Goal: Communication & Community: Participate in discussion

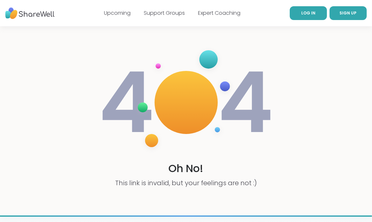
click at [314, 14] on link "LOG IN" at bounding box center [308, 13] width 37 height 14
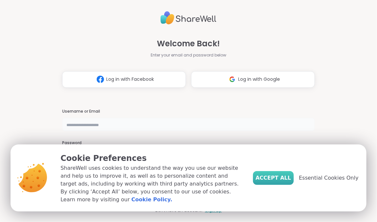
type input "**********"
click at [276, 181] on span "Accept All" at bounding box center [274, 178] width 36 height 8
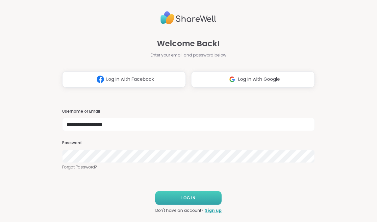
click at [189, 198] on span "LOG IN" at bounding box center [189, 198] width 14 height 6
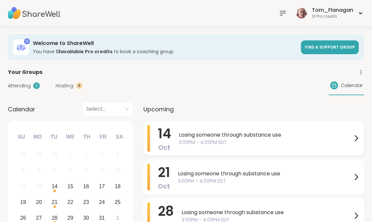
click at [214, 135] on span "Losing someone through substance use" at bounding box center [265, 135] width 173 height 8
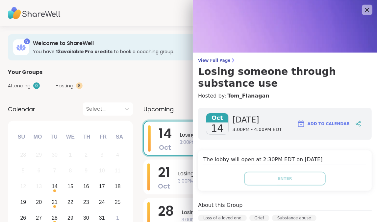
click at [150, 84] on div "Attending 0 Hosting 8 Calendar" at bounding box center [188, 85] width 361 height 19
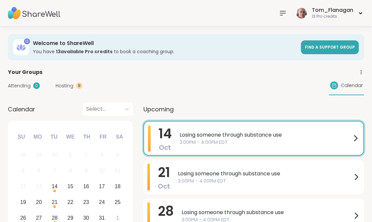
click at [245, 135] on span "Losing someone through substance use" at bounding box center [266, 135] width 172 height 8
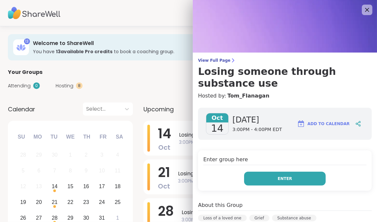
click at [283, 180] on span "Enter" at bounding box center [285, 179] width 14 height 6
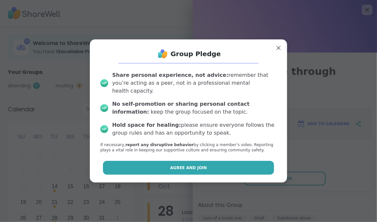
click at [193, 165] on span "Agree and Join" at bounding box center [188, 168] width 37 height 6
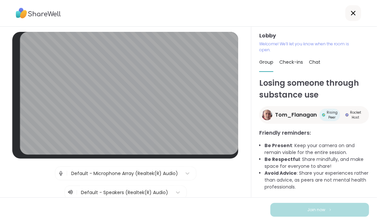
click at [314, 62] on span "Chat" at bounding box center [315, 62] width 12 height 7
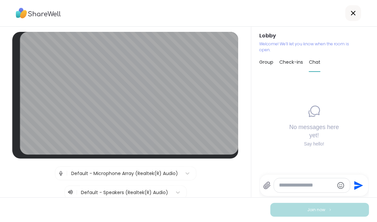
click at [288, 185] on textarea "Type your message" at bounding box center [306, 185] width 55 height 7
paste textarea "**********"
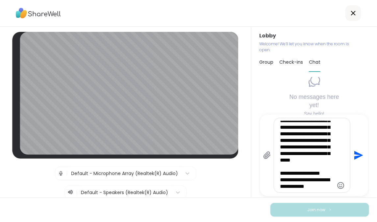
scroll to position [339, 0]
click at [312, 162] on textarea "Type your message" at bounding box center [307, 155] width 54 height 69
type textarea "**********"
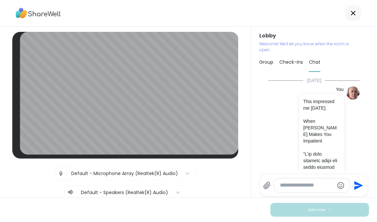
scroll to position [639, 0]
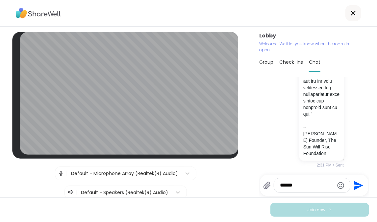
type textarea "******"
click at [317, 141] on p "~ [PERSON_NAME] Founder, The Sun Will Rise Foundation" at bounding box center [321, 140] width 37 height 33
click at [303, 124] on p "~ [PERSON_NAME] Founder, The Sun Will Rise Foundation" at bounding box center [321, 140] width 37 height 33
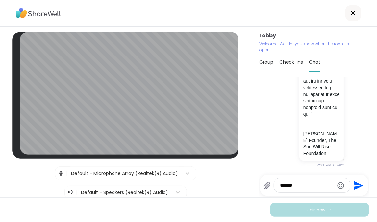
drag, startPoint x: 297, startPoint y: 187, endPoint x: 265, endPoint y: 187, distance: 31.6
click at [265, 187] on div "******" at bounding box center [307, 185] width 88 height 15
click at [324, 142] on p "~ [PERSON_NAME] Founder, The Sun Will Rise Foundation" at bounding box center [321, 140] width 37 height 33
click at [104, 189] on div at bounding box center [125, 193] width 88 height 8
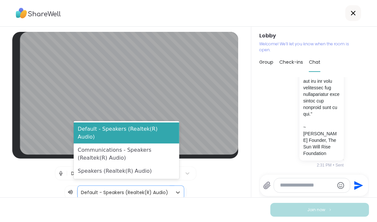
click at [107, 189] on div at bounding box center [125, 193] width 88 height 8
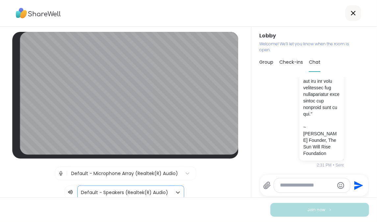
click at [67, 189] on icon at bounding box center [70, 192] width 6 height 7
click at [58, 169] on img at bounding box center [61, 173] width 6 height 13
click at [175, 189] on icon at bounding box center [178, 192] width 7 height 7
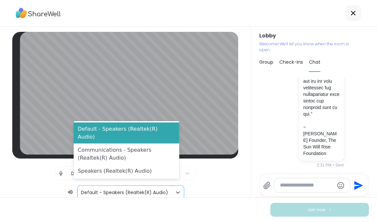
click at [159, 189] on div at bounding box center [125, 193] width 88 height 8
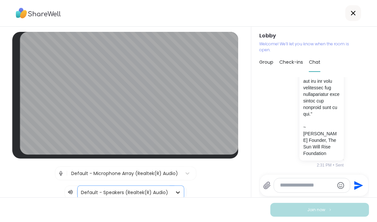
click at [175, 189] on icon at bounding box center [178, 192] width 7 height 7
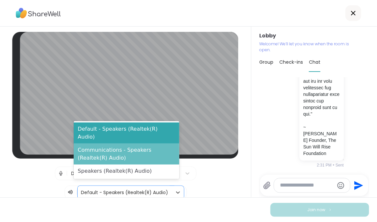
click at [132, 150] on div "Communications - Speakers (Realtek(R) Audio)" at bounding box center [126, 154] width 105 height 21
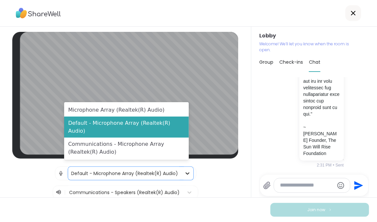
click at [184, 170] on icon at bounding box center [187, 173] width 7 height 7
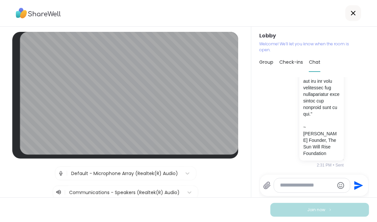
click at [218, 189] on div "| Default - Microphone Array (Realtek(R) Audio) | Communications - Speakers (Re…" at bounding box center [126, 183] width 226 height 33
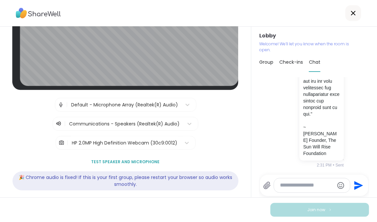
scroll to position [70, 0]
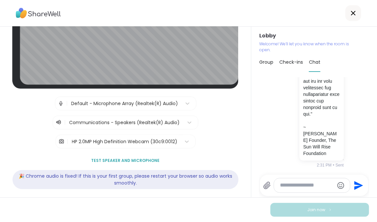
click at [123, 158] on span "Test speaker and microphone" at bounding box center [125, 161] width 68 height 6
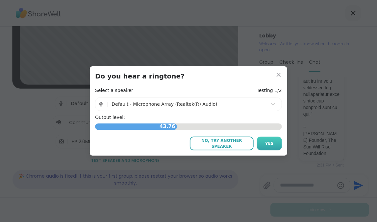
click at [266, 141] on span "Yes" at bounding box center [269, 144] width 9 height 6
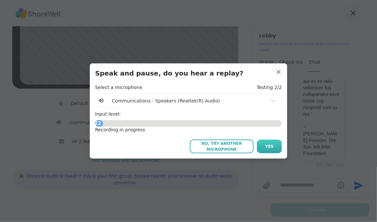
click at [266, 146] on span "Yes" at bounding box center [269, 147] width 9 height 6
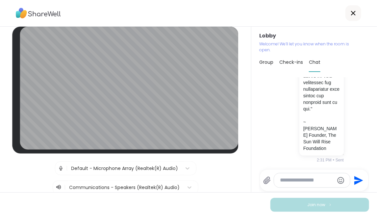
scroll to position [0, 0]
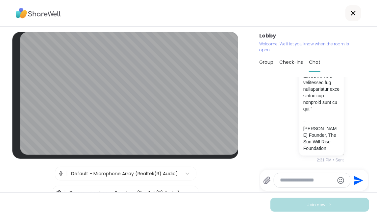
click at [266, 62] on span "Group" at bounding box center [266, 62] width 14 height 7
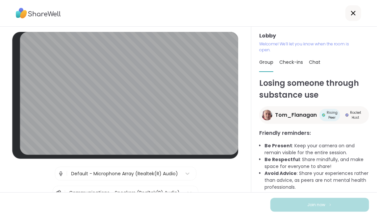
click at [262, 37] on h3 "Lobby" at bounding box center [314, 36] width 110 height 8
click at [264, 43] on p "Welcome! We’ll let you know when the room is open." at bounding box center [306, 47] width 95 height 12
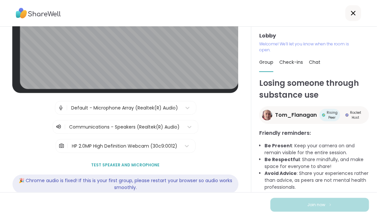
scroll to position [75, 0]
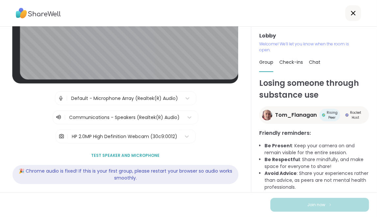
click at [130, 153] on span "Test speaker and microphone" at bounding box center [125, 156] width 68 height 6
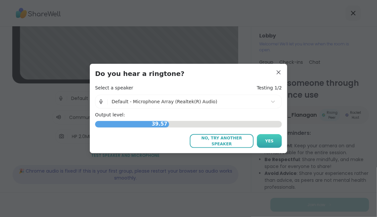
click at [266, 139] on span "Yes" at bounding box center [269, 141] width 9 height 6
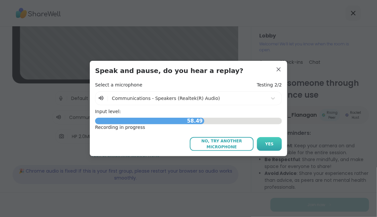
click at [266, 146] on span "Yes" at bounding box center [269, 144] width 9 height 6
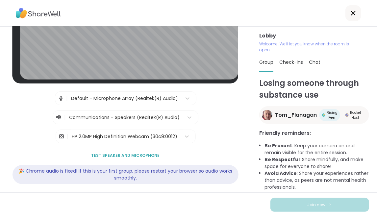
click at [5, 177] on div "Lobby | Default - Microphone Array (Realtek(R) Audio) | Communications - Speake…" at bounding box center [125, 110] width 251 height 166
click at [287, 63] on span "Check-ins" at bounding box center [291, 62] width 24 height 7
type textarea "*"
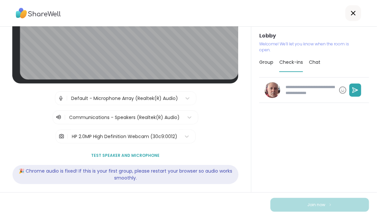
click at [265, 63] on span "Group" at bounding box center [266, 62] width 14 height 7
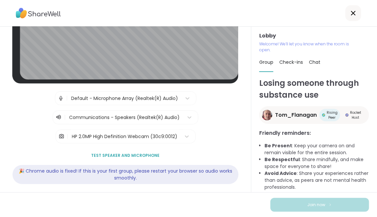
click at [312, 62] on span "Chat" at bounding box center [315, 62] width 12 height 7
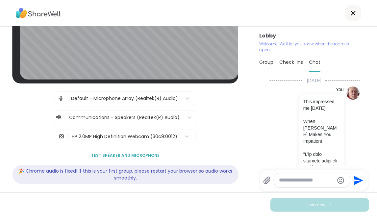
scroll to position [644, 0]
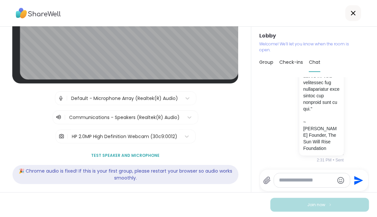
click at [264, 63] on span "Group" at bounding box center [266, 62] width 14 height 7
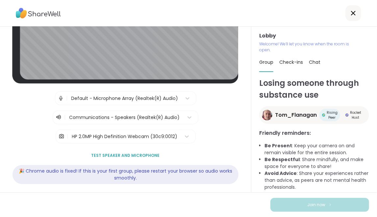
click at [314, 64] on span "Chat" at bounding box center [315, 62] width 12 height 7
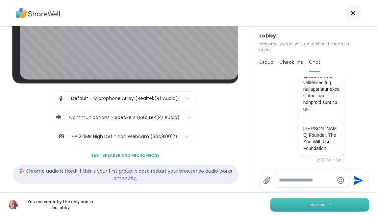
click at [314, 206] on span "Join now" at bounding box center [317, 205] width 18 height 6
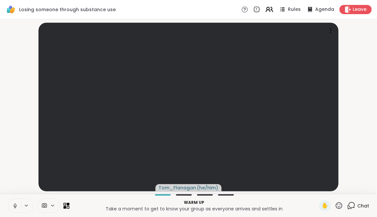
click at [271, 10] on icon at bounding box center [272, 9] width 2 height 5
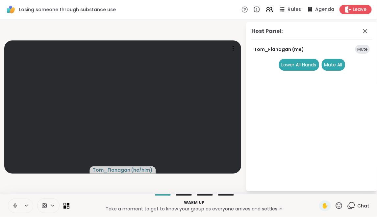
click at [284, 9] on div "Rules" at bounding box center [289, 9] width 23 height 8
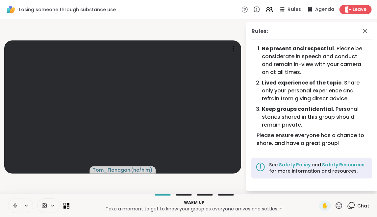
click at [281, 9] on icon at bounding box center [282, 9] width 3 height 1
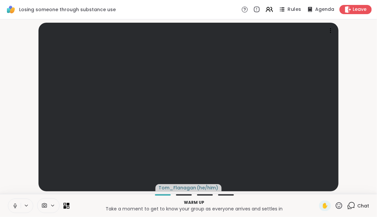
click at [288, 8] on span "Rules" at bounding box center [294, 9] width 13 height 7
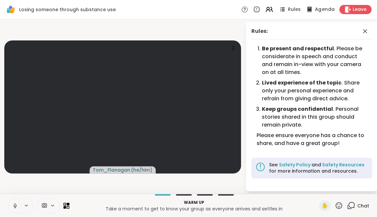
click at [318, 8] on span "Agenda" at bounding box center [325, 9] width 20 height 7
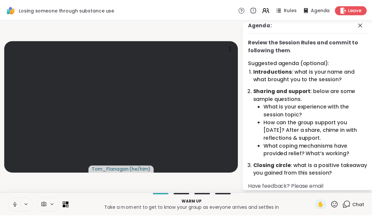
scroll to position [0, 0]
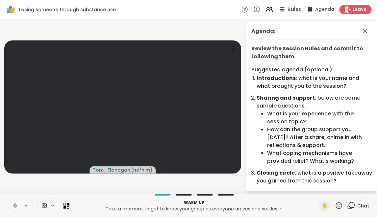
click at [288, 9] on span "Rules" at bounding box center [294, 9] width 13 height 7
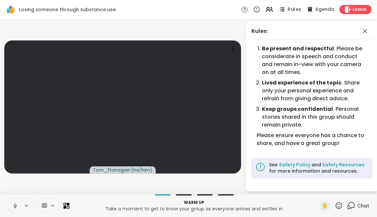
click at [288, 9] on span "Rules" at bounding box center [294, 9] width 13 height 7
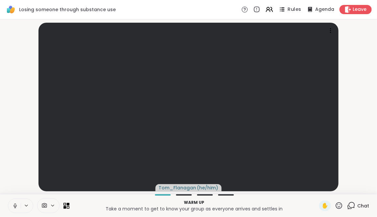
click at [278, 10] on icon at bounding box center [282, 9] width 8 height 8
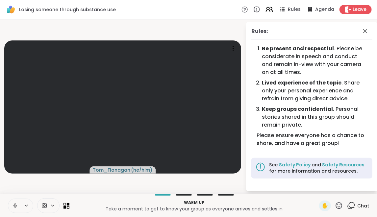
click at [271, 10] on icon at bounding box center [272, 9] width 2 height 5
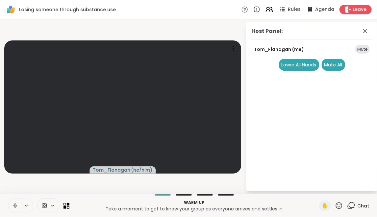
click at [266, 9] on icon at bounding box center [269, 9] width 8 height 8
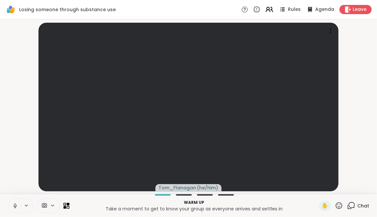
click at [267, 9] on icon at bounding box center [268, 8] width 3 height 3
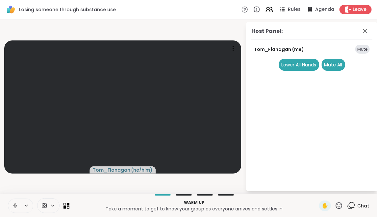
click at [267, 9] on icon at bounding box center [268, 8] width 3 height 3
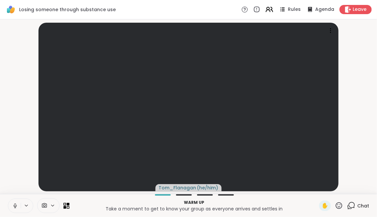
click at [267, 9] on icon at bounding box center [268, 8] width 3 height 3
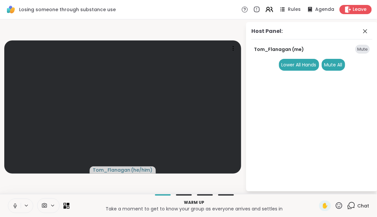
click at [267, 9] on icon at bounding box center [268, 8] width 3 height 3
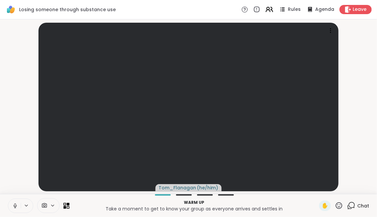
click at [267, 9] on icon at bounding box center [268, 8] width 3 height 3
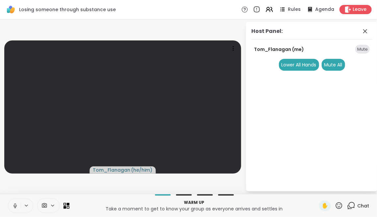
click at [254, 9] on icon at bounding box center [256, 9] width 7 height 7
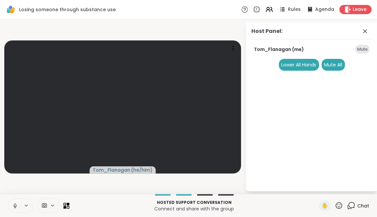
click at [241, 10] on icon at bounding box center [244, 9] width 7 height 7
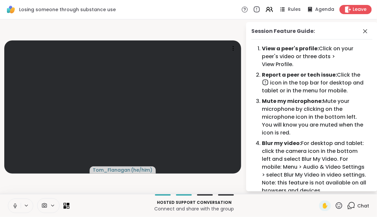
click at [256, 10] on icon at bounding box center [256, 9] width 7 height 7
click at [254, 9] on icon at bounding box center [256, 9] width 7 height 7
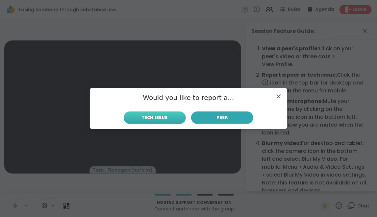
click at [156, 118] on span "Tech Issue" at bounding box center [155, 118] width 26 height 6
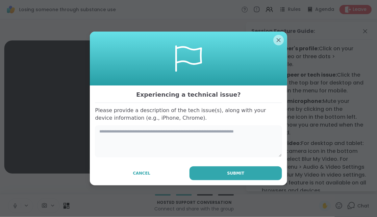
click at [142, 147] on textarea at bounding box center [188, 142] width 187 height 32
click at [100, 131] on textarea "**********" at bounding box center [188, 142] width 187 height 32
click at [120, 144] on textarea "**********" at bounding box center [188, 142] width 187 height 32
click at [159, 130] on textarea "**********" at bounding box center [188, 142] width 187 height 32
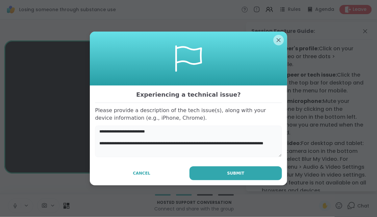
type textarea "**********"
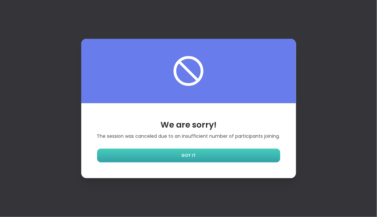
click at [192, 155] on span "GOT IT" at bounding box center [188, 156] width 14 height 6
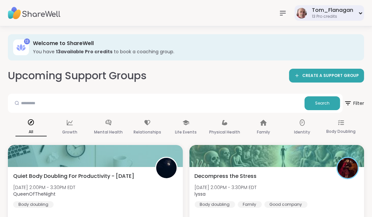
click at [361, 12] on icon at bounding box center [361, 13] width 4 height 3
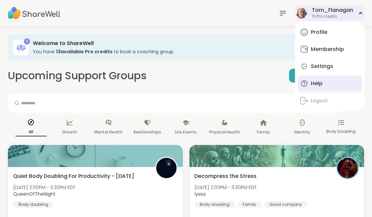
click at [317, 83] on div "Help" at bounding box center [317, 83] width 12 height 7
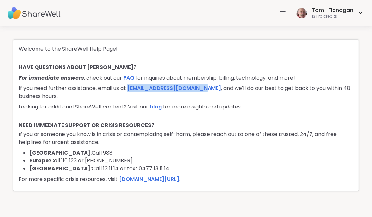
drag, startPoint x: 207, startPoint y: 89, endPoint x: 138, endPoint y: 78, distance: 69.1
click at [130, 82] on div "Welcome to the ShareWell Help Page! HAVE QUESTIONS ABOUT [PERSON_NAME]? For imm…" at bounding box center [186, 115] width 346 height 152
copy link "[EMAIL_ADDRESS][DOMAIN_NAME]"
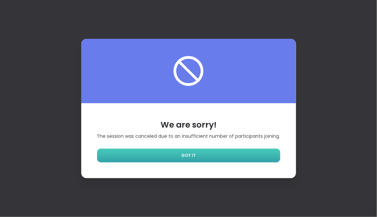
click at [192, 156] on span "GOT IT" at bounding box center [188, 156] width 14 height 6
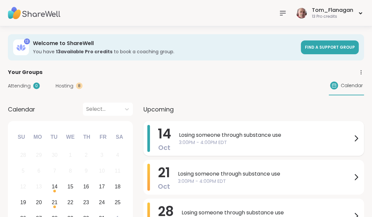
click at [358, 140] on icon at bounding box center [356, 139] width 8 height 8
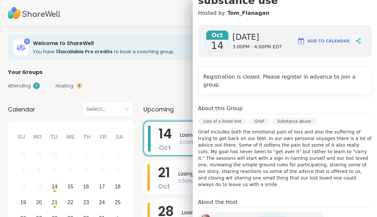
scroll to position [99, 0]
